Goal: Task Accomplishment & Management: Complete application form

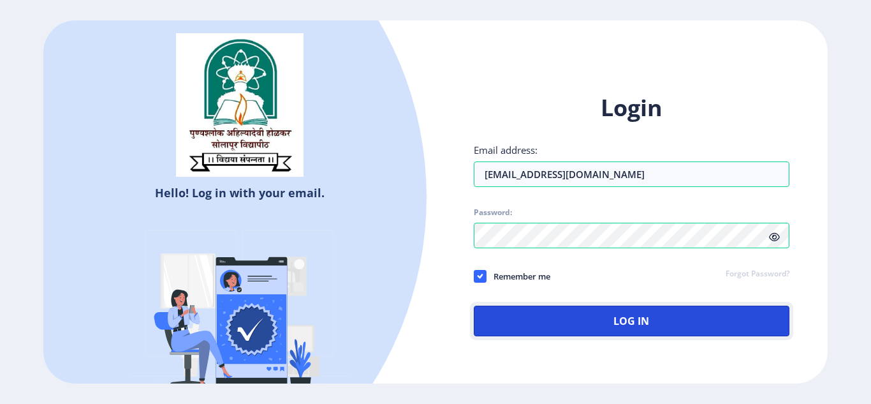
click at [599, 334] on button "Log In" at bounding box center [632, 320] width 316 height 31
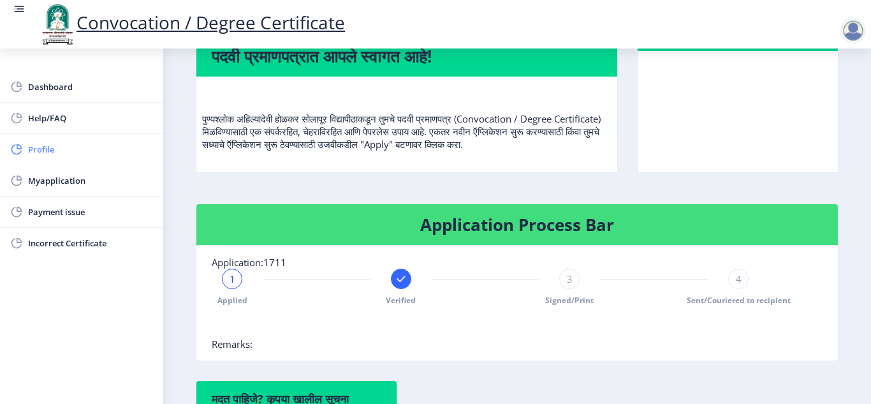
scroll to position [122, 0]
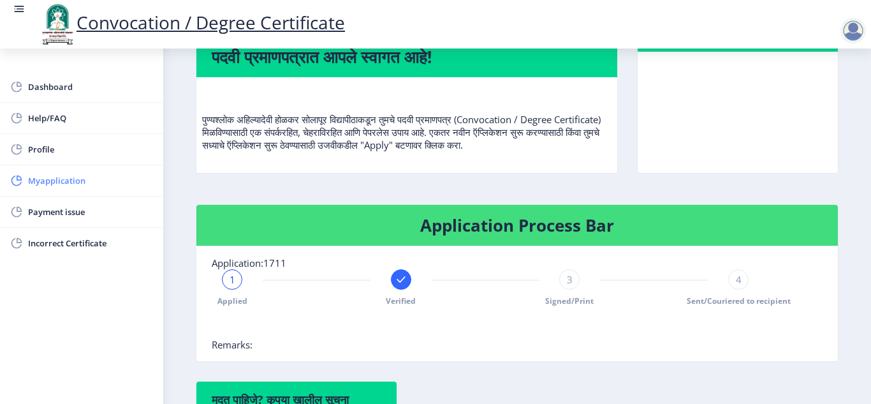
click at [67, 182] on span "Myapplication" at bounding box center [90, 180] width 125 height 15
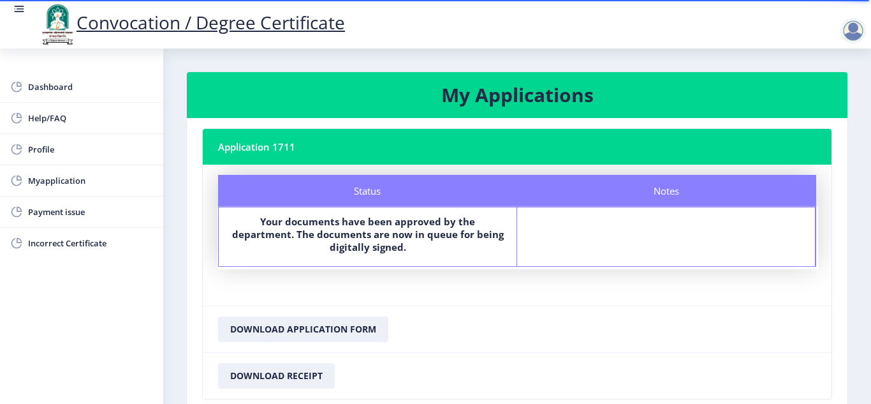
click at [858, 36] on div at bounding box center [853, 31] width 26 height 26
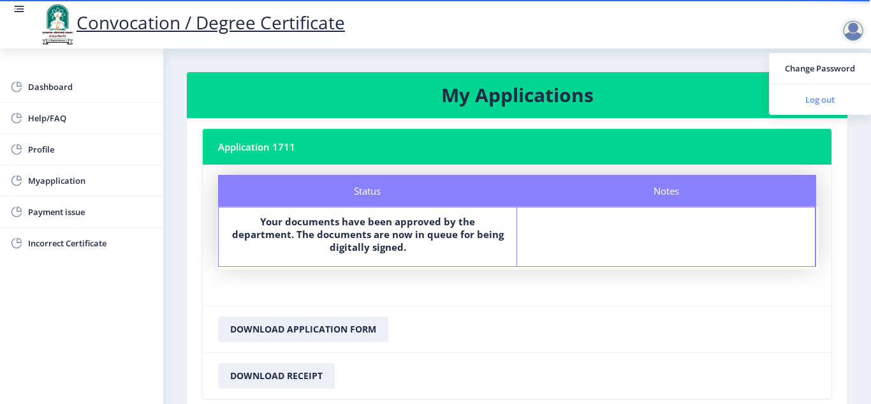
click at [813, 103] on span "Log out" at bounding box center [820, 99] width 82 height 15
